Goal: Task Accomplishment & Management: Complete application form

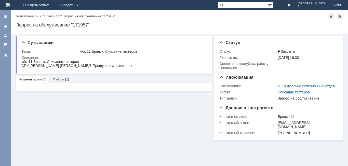
click at [10, 5] on img at bounding box center [8, 5] width 4 height 4
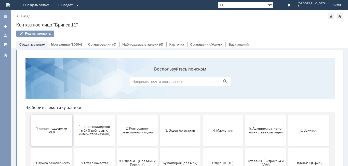
click at [45, 140] on button "1 линия поддержки МБК" at bounding box center [51, 130] width 41 height 31
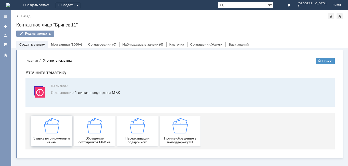
drag, startPoint x: 72, startPoint y: 191, endPoint x: 50, endPoint y: 137, distance: 58.4
click at [50, 137] on span "Заявка по отложенным чекам" at bounding box center [52, 141] width 38 height 8
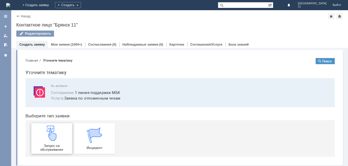
click at [52, 136] on img at bounding box center [51, 133] width 15 height 15
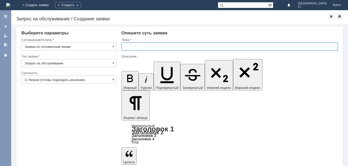
click at [142, 44] on input "text" at bounding box center [230, 47] width 216 height 8
type input "Отложенные чеки"
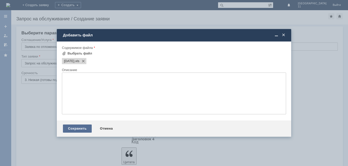
click at [85, 128] on div "Сохранить" at bounding box center [77, 129] width 29 height 8
